Goal: Information Seeking & Learning: Learn about a topic

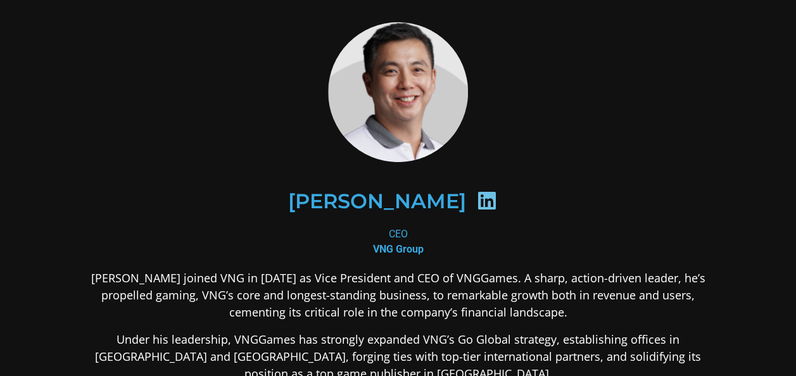
scroll to position [22, 0]
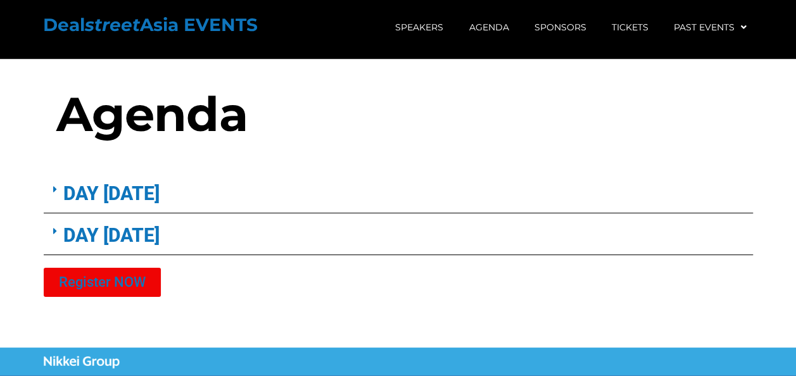
click at [106, 201] on link "DAY [DATE]" at bounding box center [111, 193] width 96 height 22
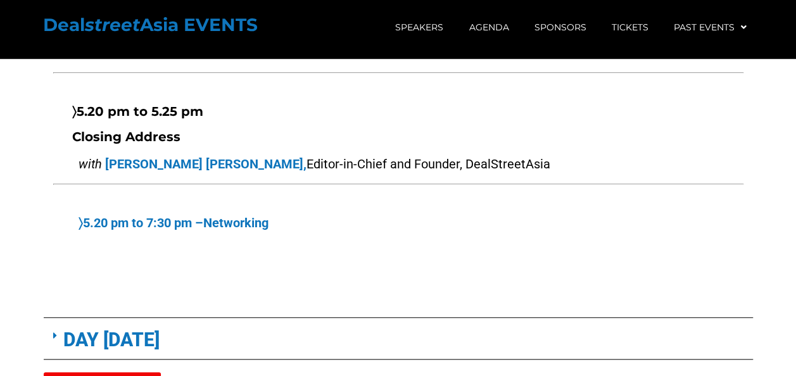
scroll to position [5216, 0]
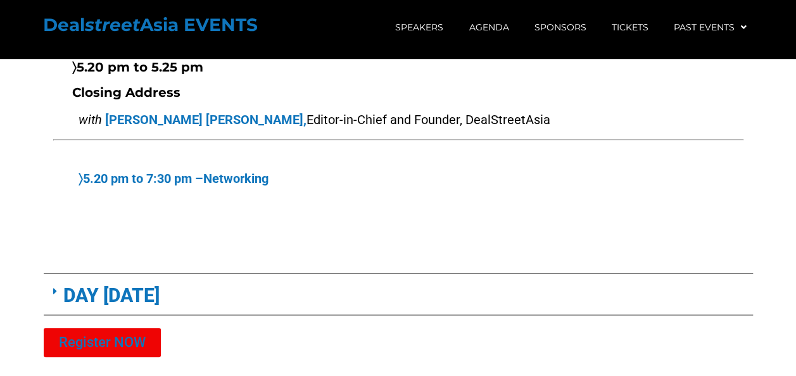
click at [129, 284] on link "DAY [DATE]" at bounding box center [111, 295] width 96 height 22
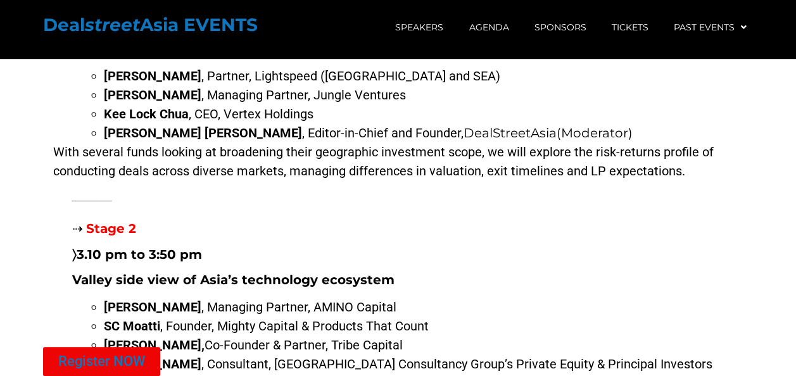
scroll to position [8898, 0]
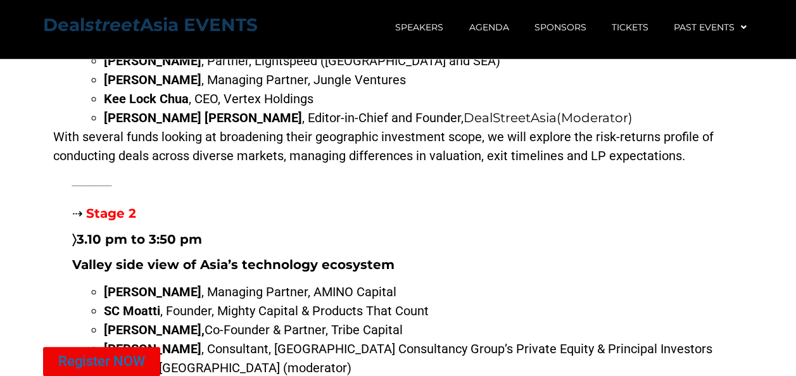
click at [82, 29] on strong "Deal street Asia EVENTS" at bounding box center [150, 25] width 215 height 22
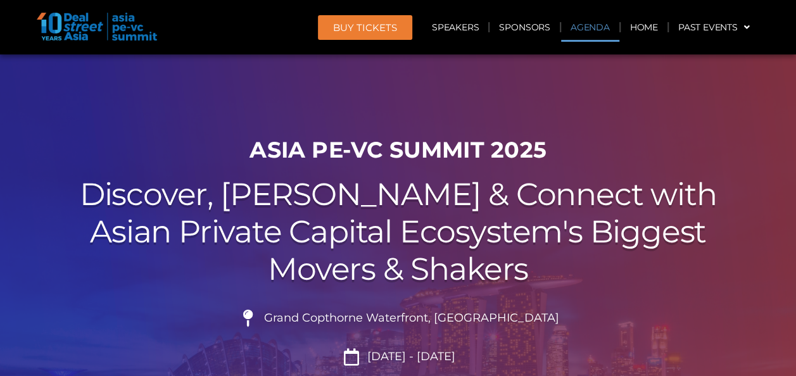
click at [582, 27] on link "Agenda" at bounding box center [590, 27] width 58 height 29
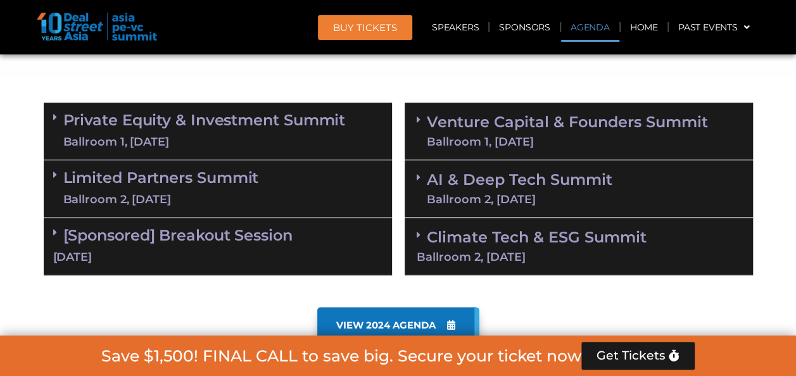
scroll to position [738, 0]
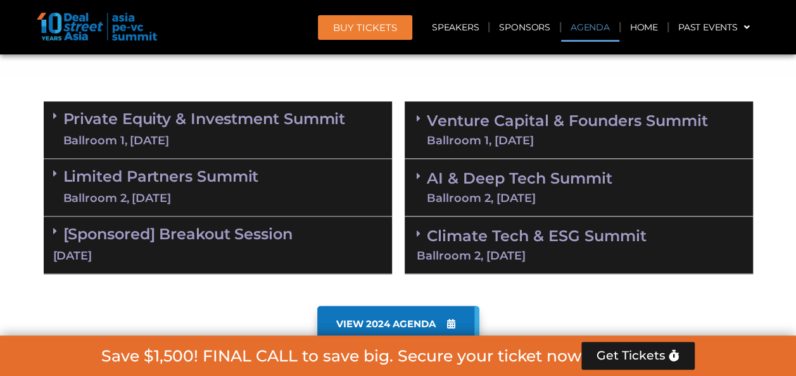
click at [463, 116] on link "Venture Capital & Founders​ Summit Ballroom 1, [DATE]" at bounding box center [567, 129] width 281 height 33
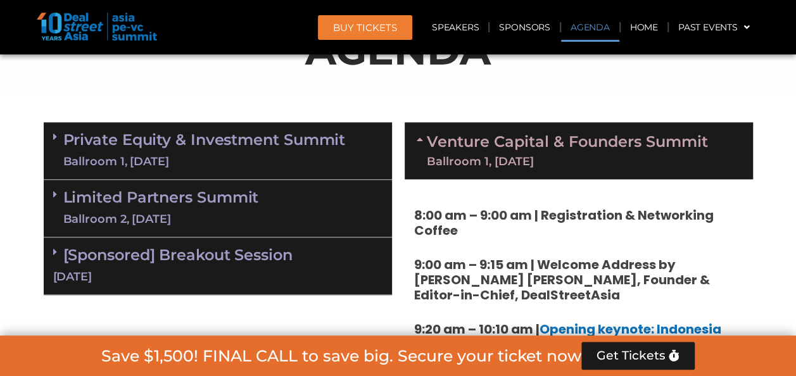
scroll to position [718, 0]
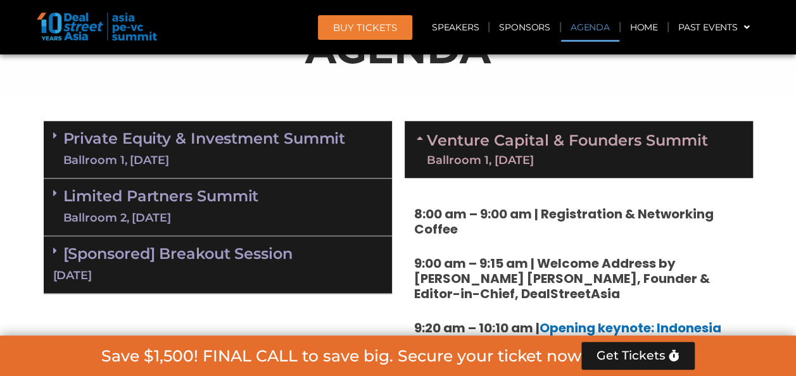
click at [486, 154] on div "Ballroom 1, [DATE]" at bounding box center [567, 159] width 281 height 11
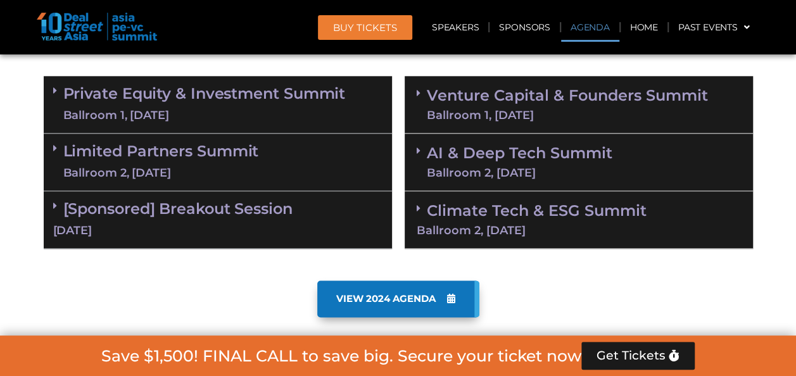
scroll to position [762, 0]
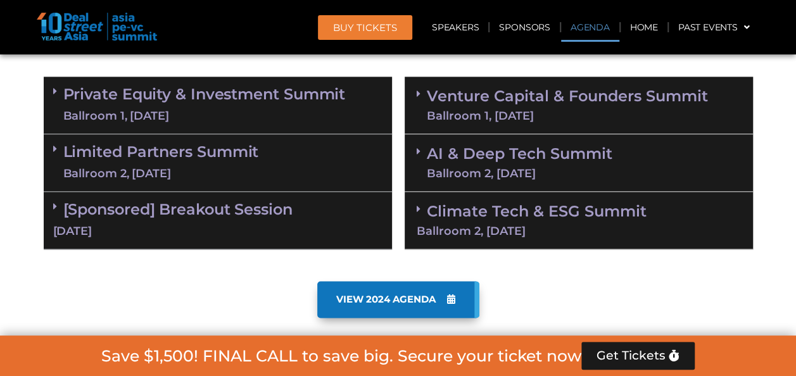
click at [291, 205] on link "[Sponsored] Breakout Session [DATE]" at bounding box center [217, 219] width 329 height 39
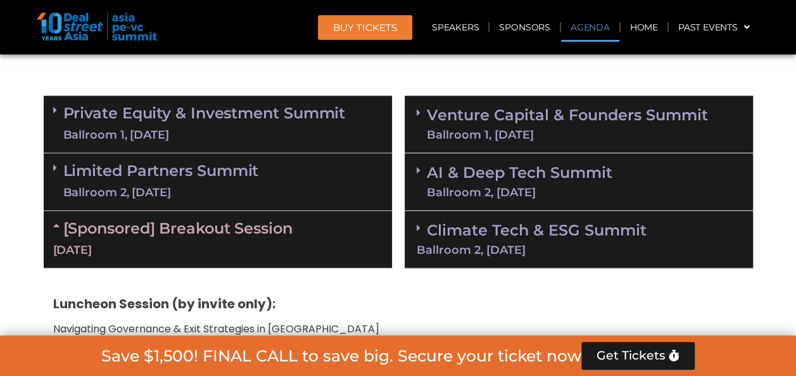
scroll to position [746, 0]
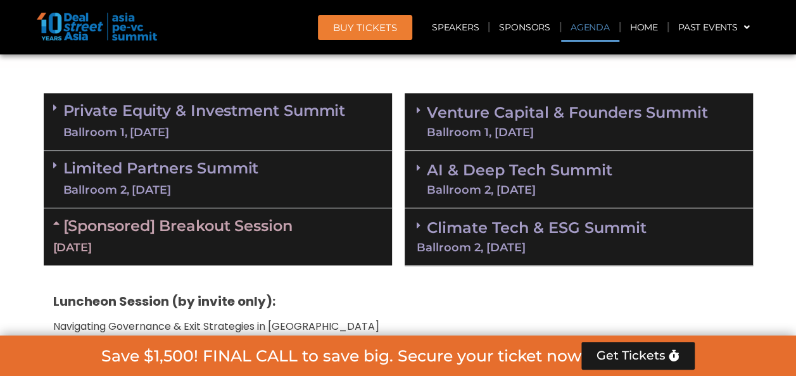
click at [539, 232] on link "Climate Tech & ESG Summit Ballroom 2, [DATE]" at bounding box center [579, 235] width 324 height 35
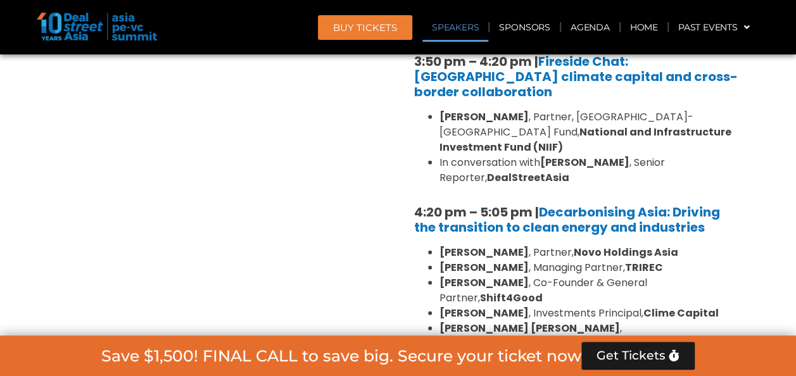
scroll to position [1539, 0]
